Goal: Information Seeking & Learning: Find specific page/section

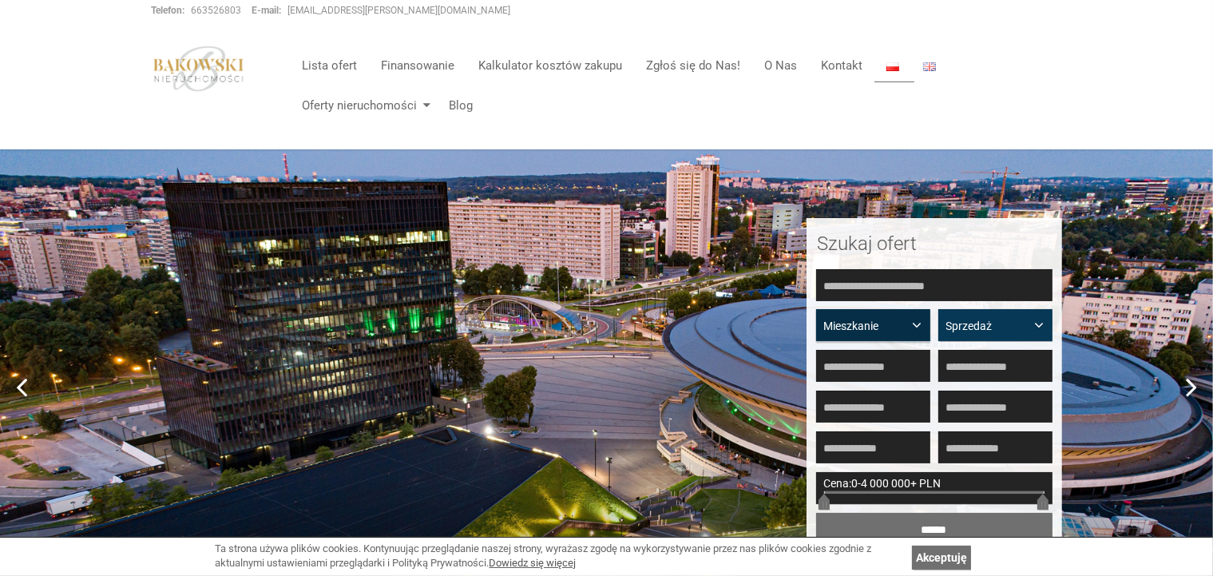
click at [921, 323] on span "button" at bounding box center [921, 323] width 0 height 0
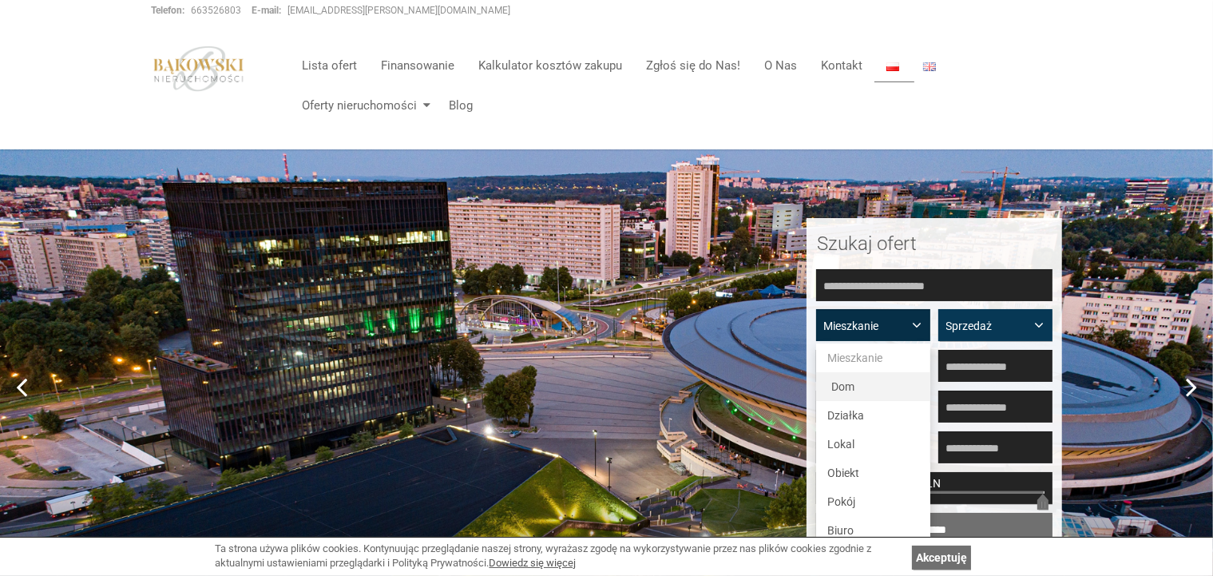
click at [851, 384] on span "Dom" at bounding box center [843, 386] width 23 height 13
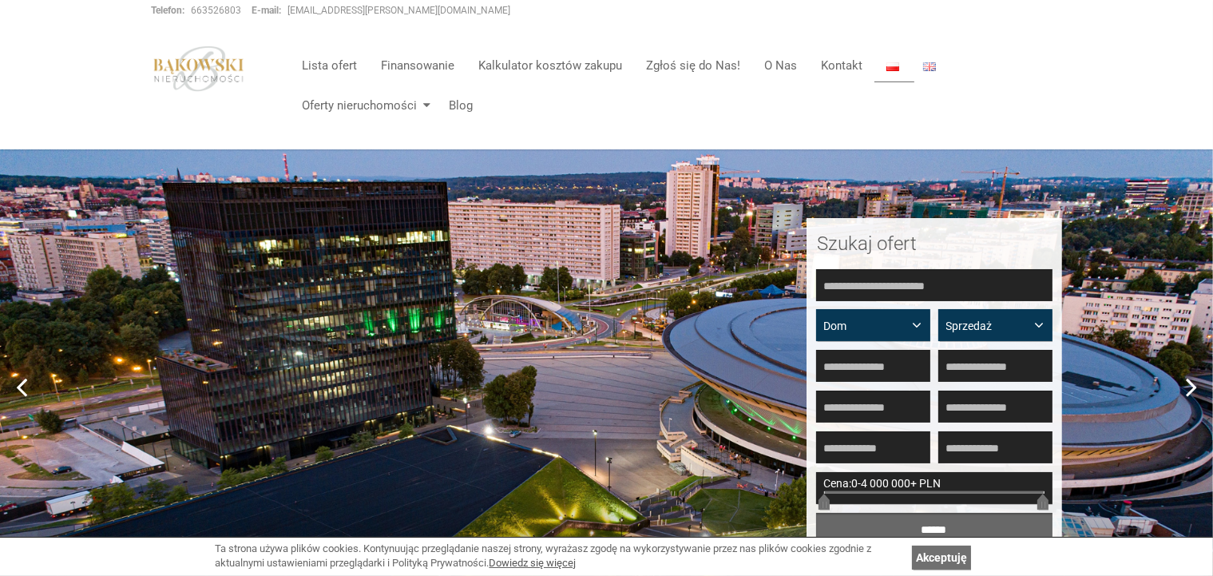
click at [934, 528] on input "******" at bounding box center [934, 529] width 236 height 32
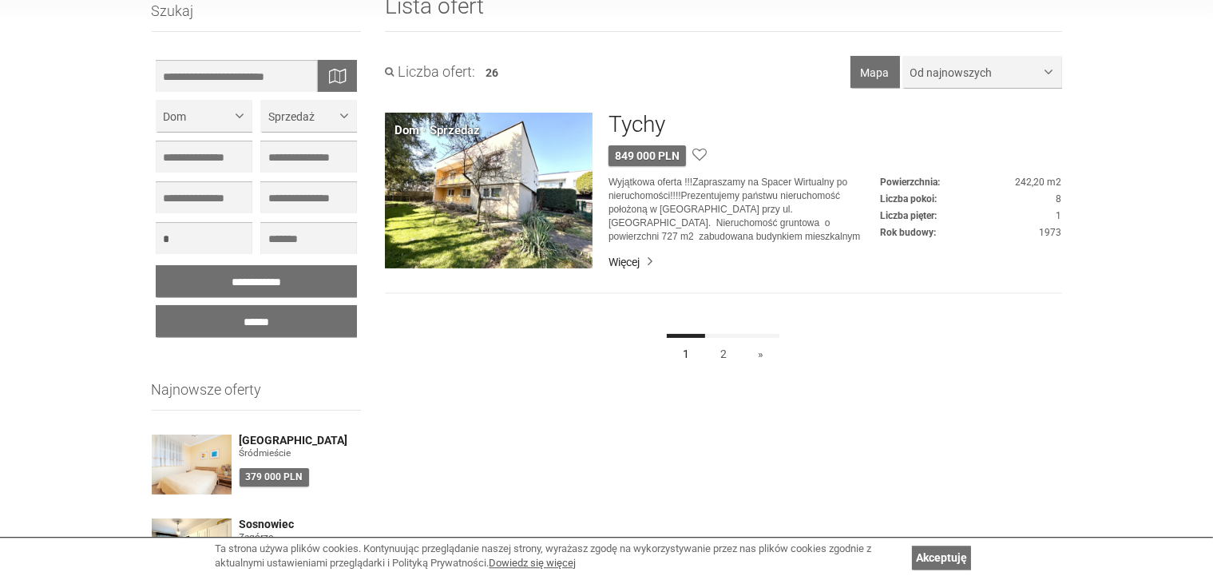
scroll to position [201, 0]
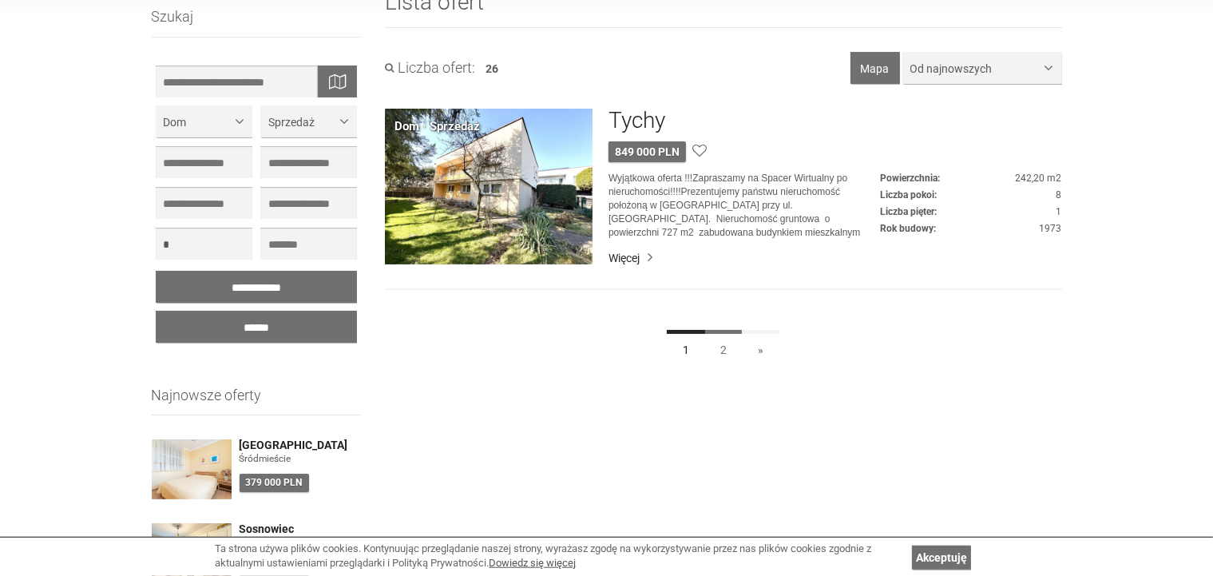
click at [725, 347] on link "2" at bounding box center [723, 348] width 38 height 36
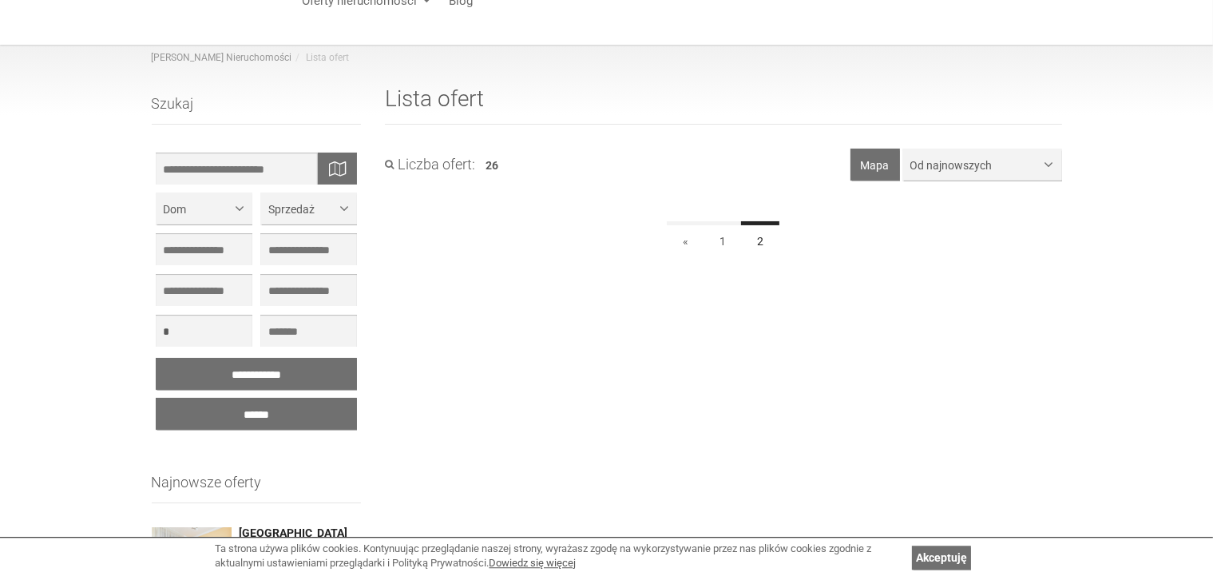
scroll to position [87, 0]
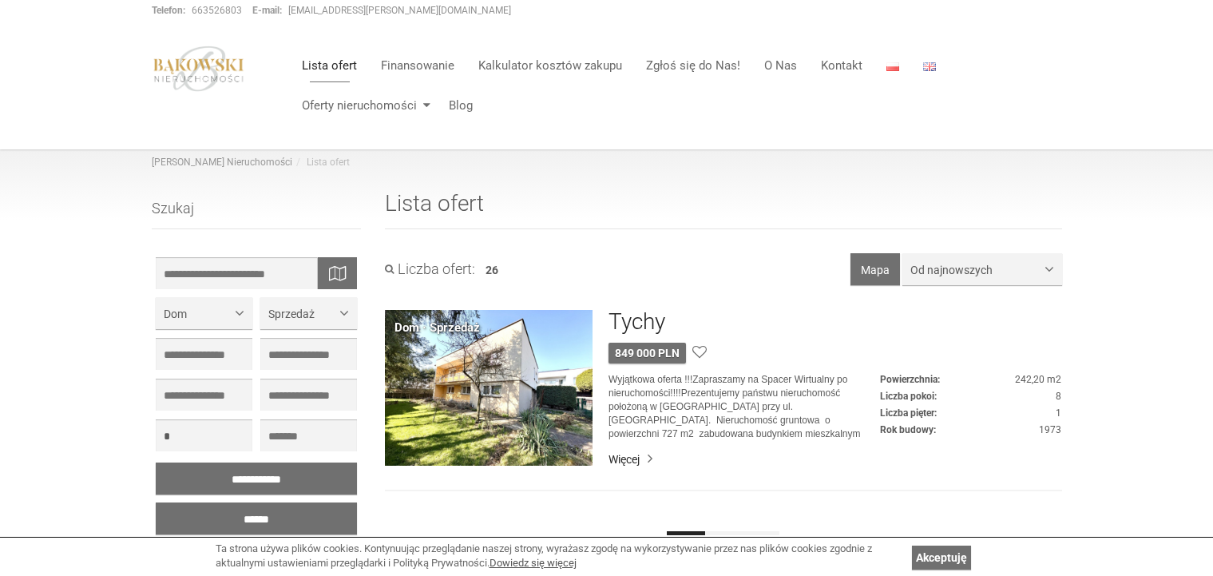
scroll to position [201, 0]
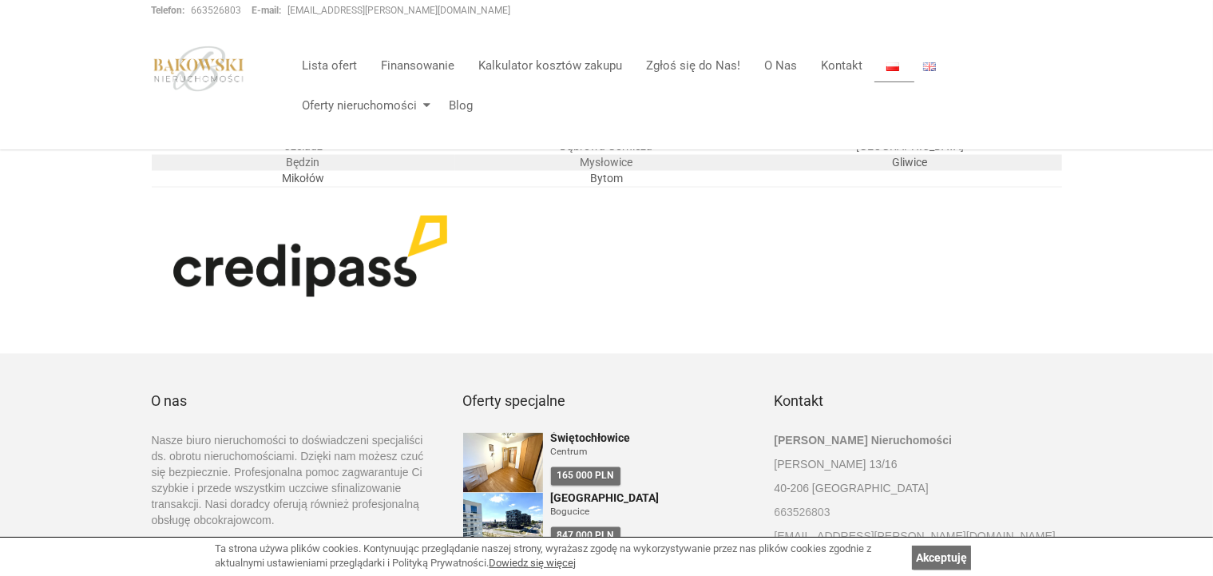
scroll to position [3076, 0]
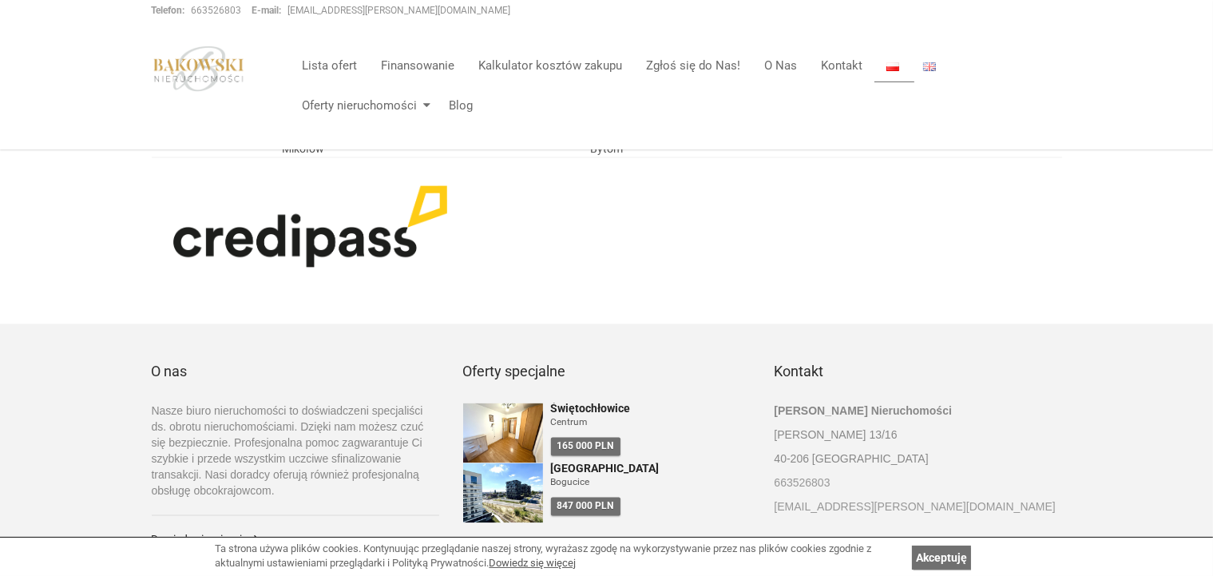
click at [236, 531] on link "Dowiedz się więcej" at bounding box center [295, 539] width 287 height 16
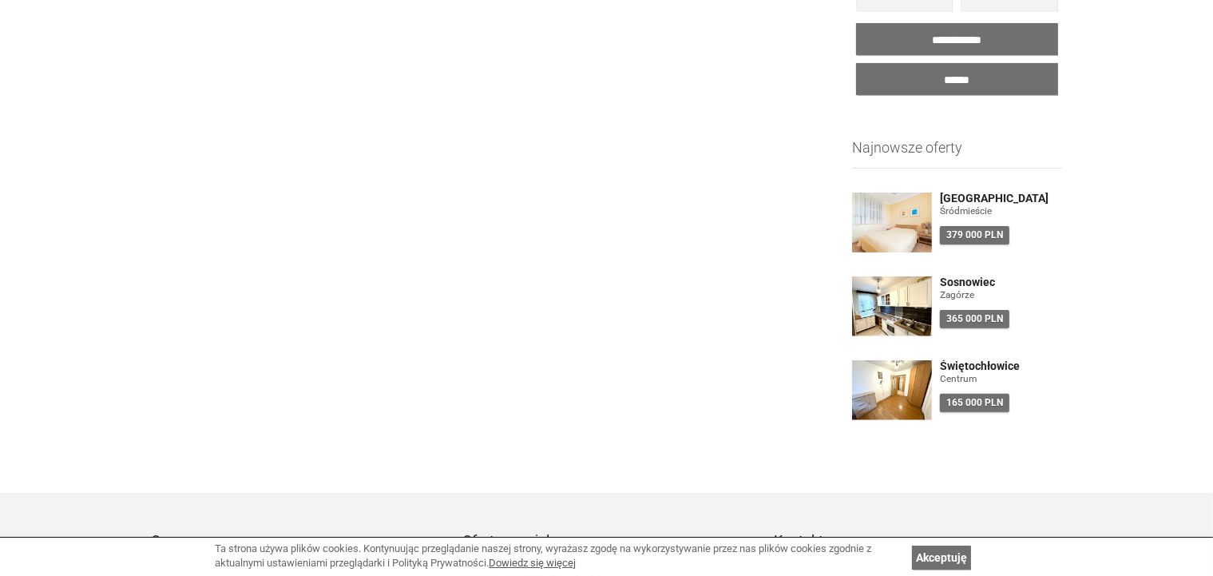
scroll to position [695, 0]
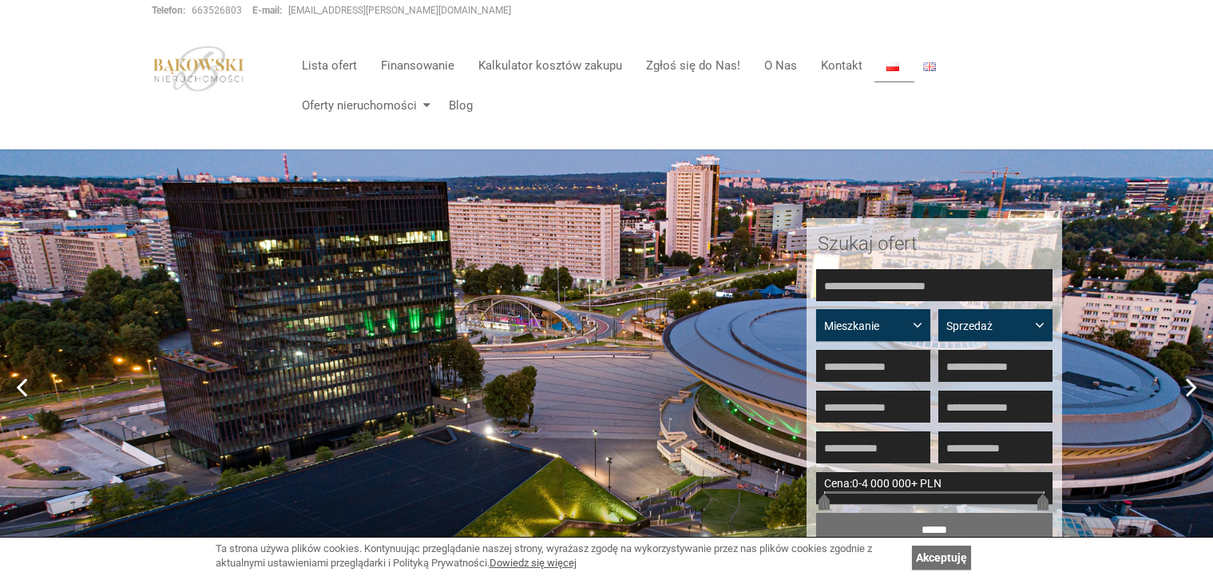
scroll to position [2161, 0]
